Goal: Task Accomplishment & Management: Manage account settings

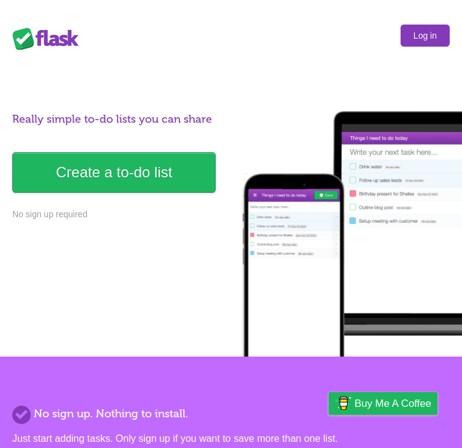
click at [437, 45] on link "Log in" at bounding box center [424, 36] width 49 height 22
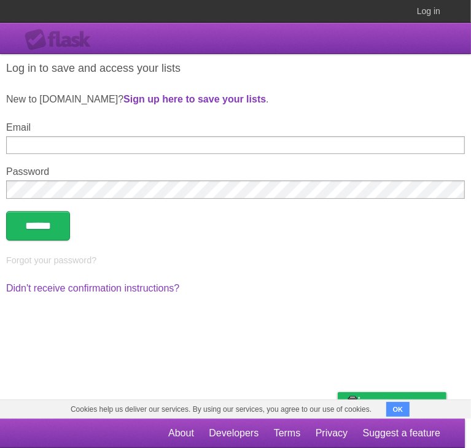
click at [54, 144] on input "Email" at bounding box center [235, 145] width 458 height 18
type input "**********"
click at [56, 229] on input "******" at bounding box center [38, 225] width 64 height 29
